Goal: Find specific page/section: Find specific page/section

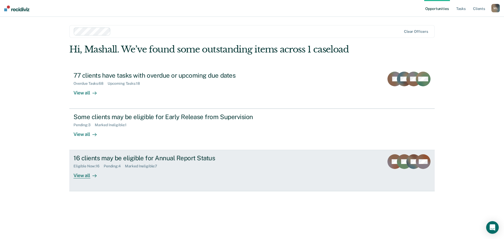
click at [86, 173] on div "View all" at bounding box center [87, 173] width 29 height 10
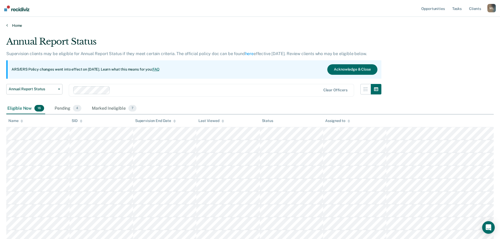
click at [17, 24] on link "Home" at bounding box center [249, 25] width 487 height 5
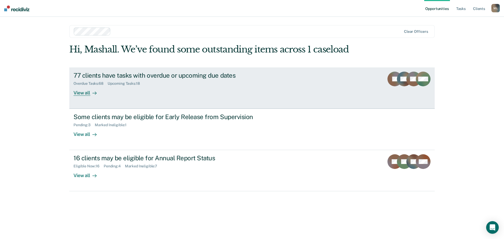
click at [87, 94] on div "View all" at bounding box center [87, 91] width 29 height 10
